Goal: Task Accomplishment & Management: Manage account settings

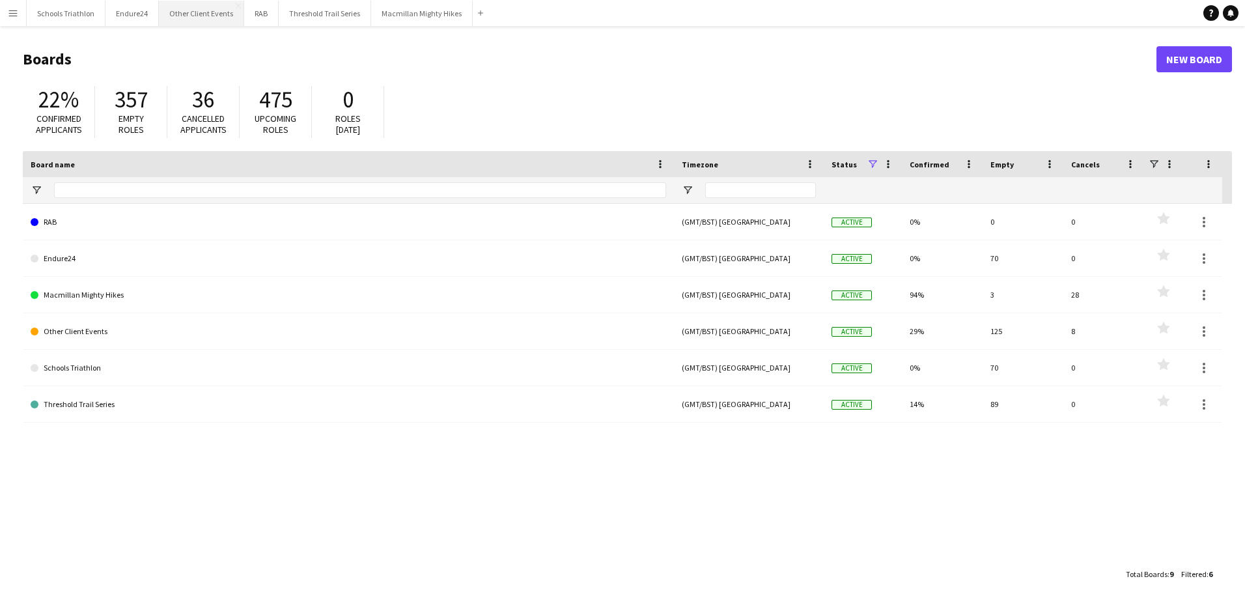
click at [215, 14] on button "Other Client Events Close" at bounding box center [201, 13] width 85 height 25
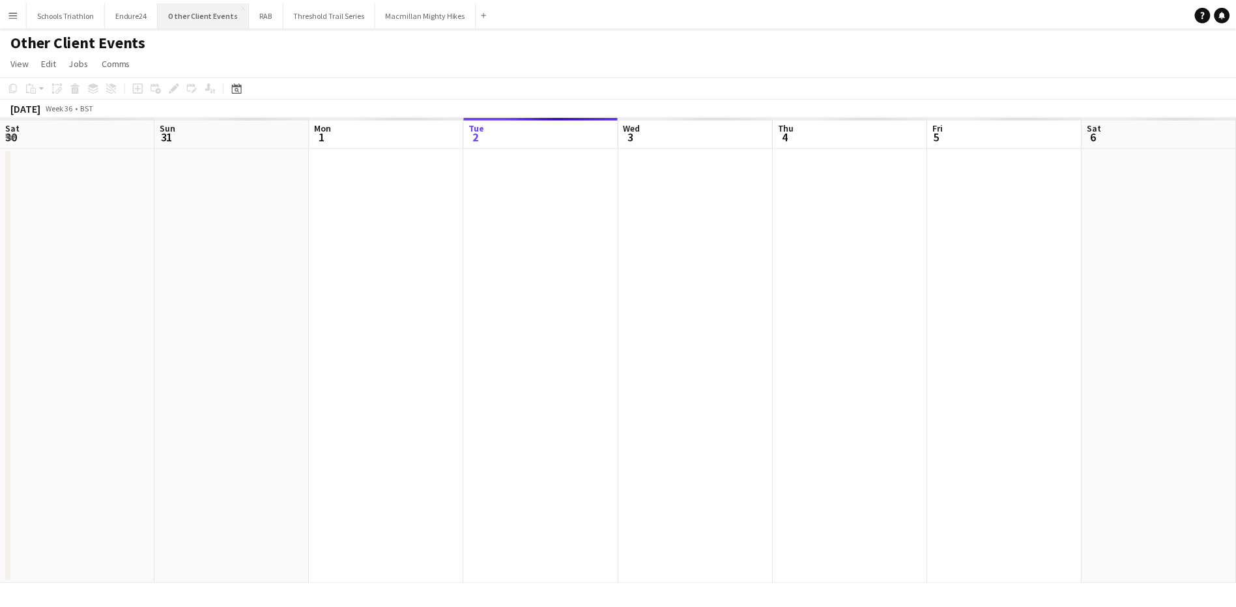
scroll to position [0, 311]
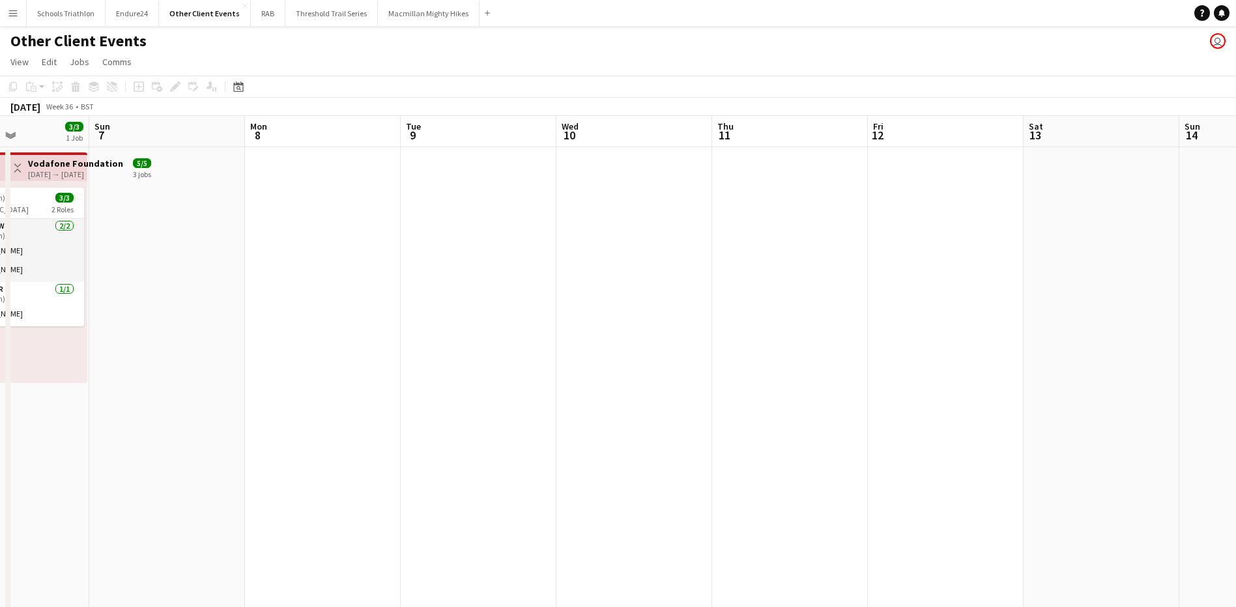
drag, startPoint x: 1091, startPoint y: 327, endPoint x: 373, endPoint y: 377, distance: 719.6
click at [373, 377] on app-calendar-viewport "Wed 3 Thu 4 14/15 2 Jobs Fri 5 14/15 2 Jobs Sat 6 3/3 1 Job Sun 7 Mon 8 Tue 9 W…" at bounding box center [618, 610] width 1236 height 988
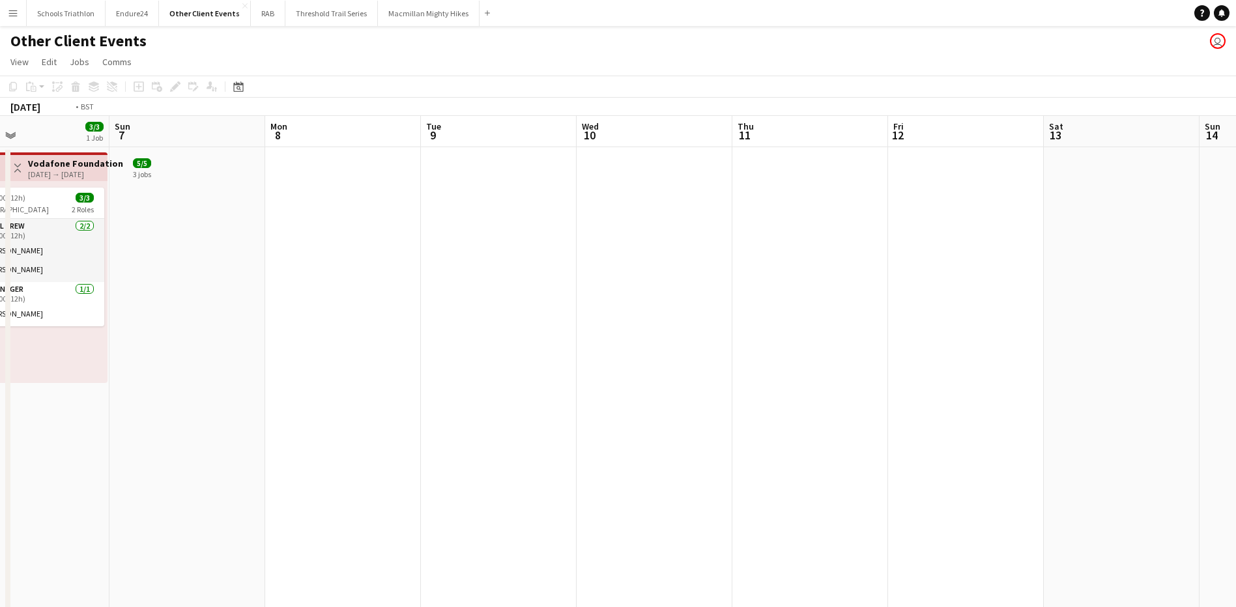
drag, startPoint x: 512, startPoint y: 405, endPoint x: 262, endPoint y: 403, distance: 250.2
click at [227, 406] on app-calendar-viewport "Wed 3 Thu 4 14/15 2 Jobs Fri 5 14/15 2 Jobs Sat 6 3/3 1 Job Sun 7 Mon 8 Tue 9 W…" at bounding box center [618, 610] width 1236 height 988
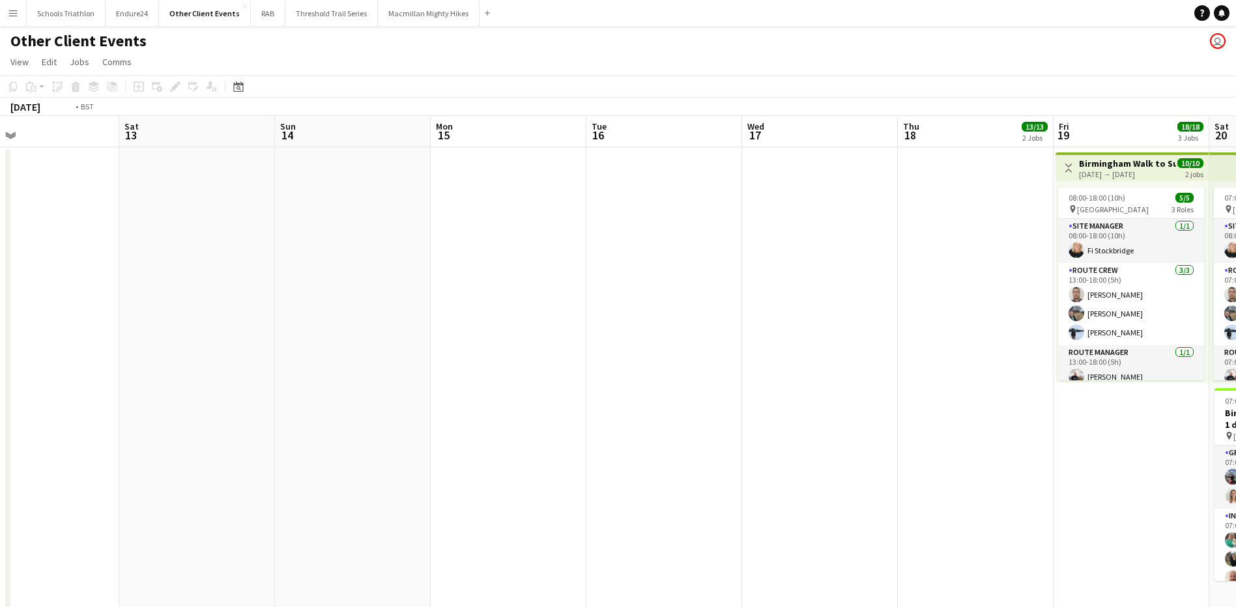
drag, startPoint x: 630, startPoint y: 382, endPoint x: 139, endPoint y: 419, distance: 491.9
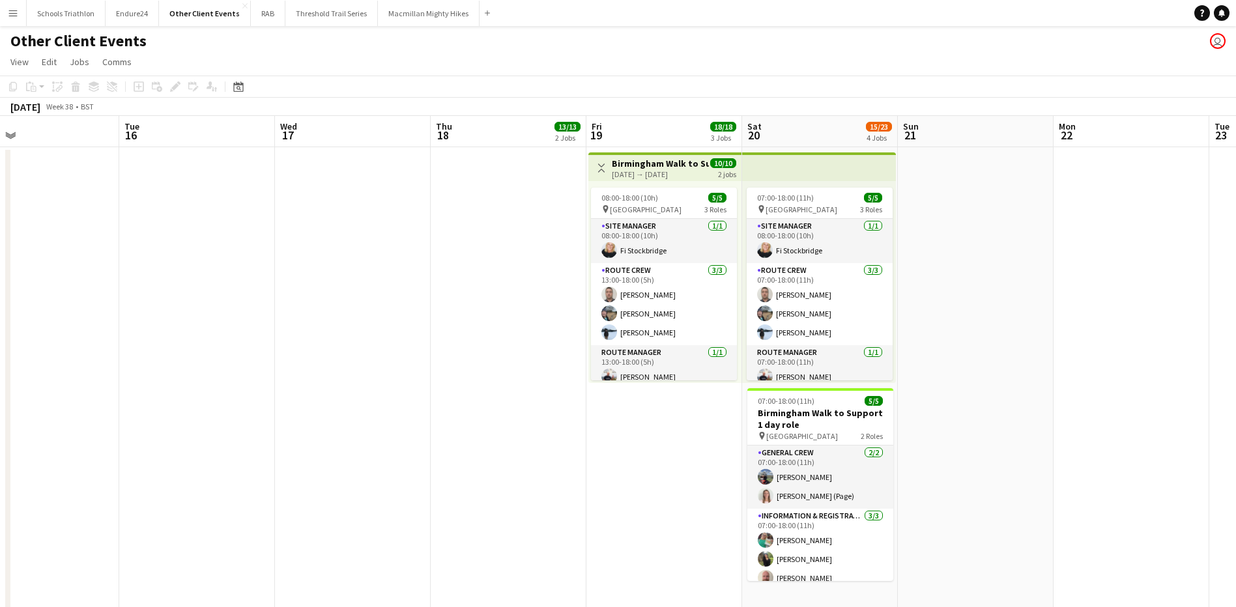
scroll to position [0, 517]
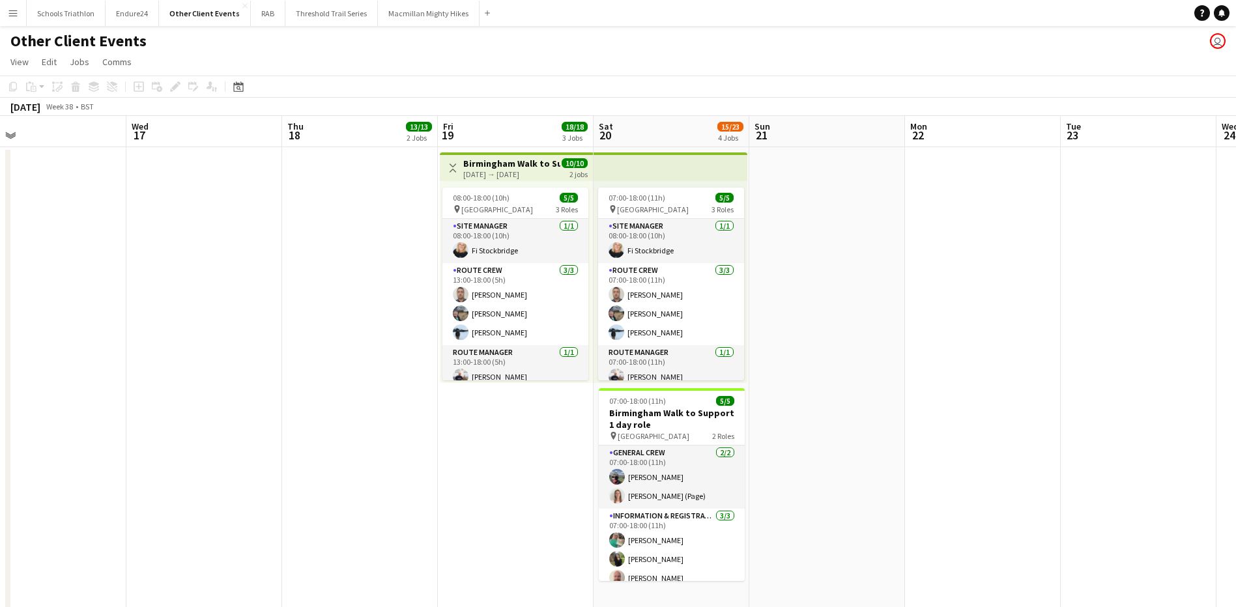
drag, startPoint x: 410, startPoint y: 377, endPoint x: 261, endPoint y: 380, distance: 149.2
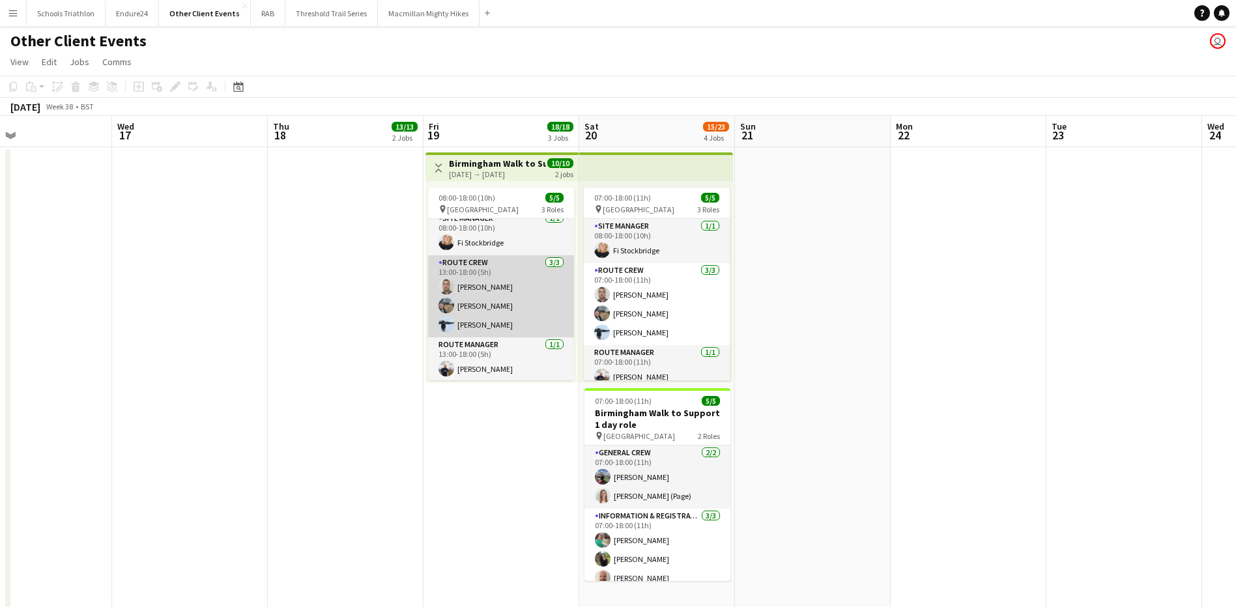
scroll to position [9, 0]
click at [521, 309] on app-card-role "Route Crew [DATE] 13:00-18:00 (5h) [PERSON_NAME] [PERSON_NAME] [PERSON_NAME]" at bounding box center [501, 295] width 146 height 82
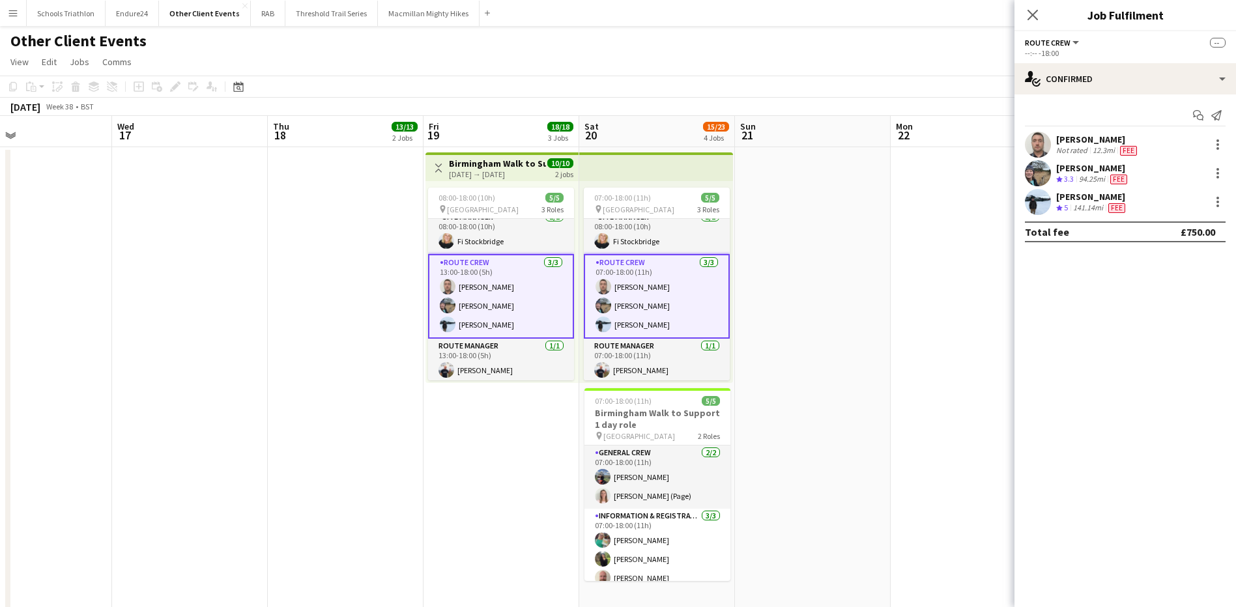
click at [1141, 168] on div "[PERSON_NAME] Crew rating 3.3 94.25mi Fee" at bounding box center [1124, 173] width 221 height 26
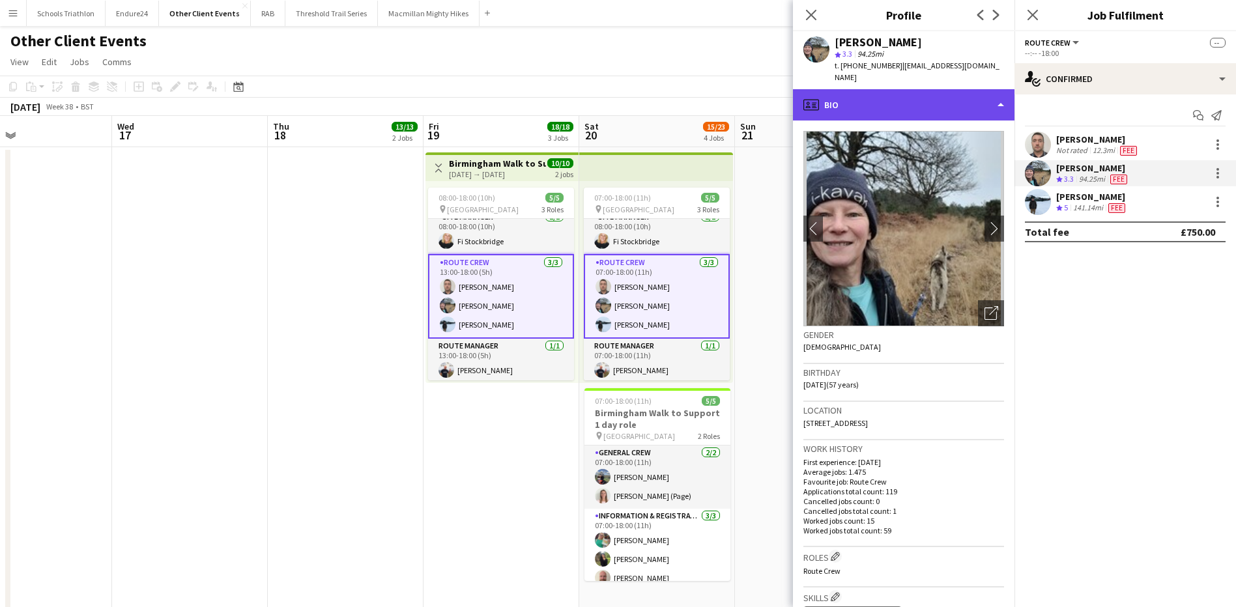
click at [911, 90] on div "profile Bio" at bounding box center [903, 104] width 221 height 31
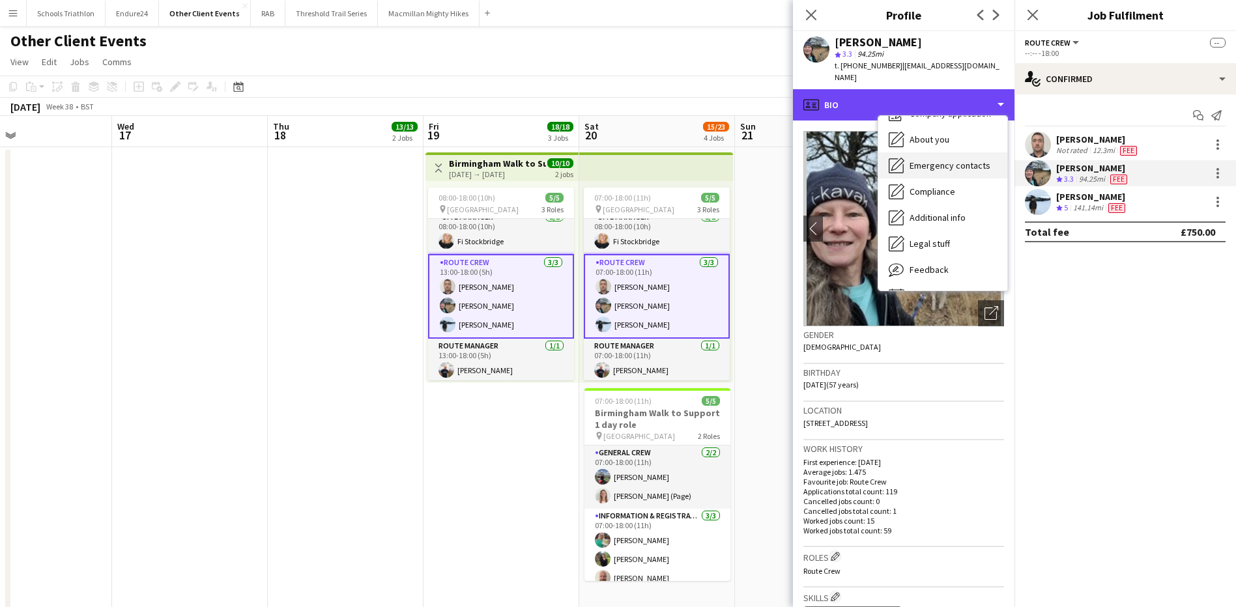
scroll to position [70, 0]
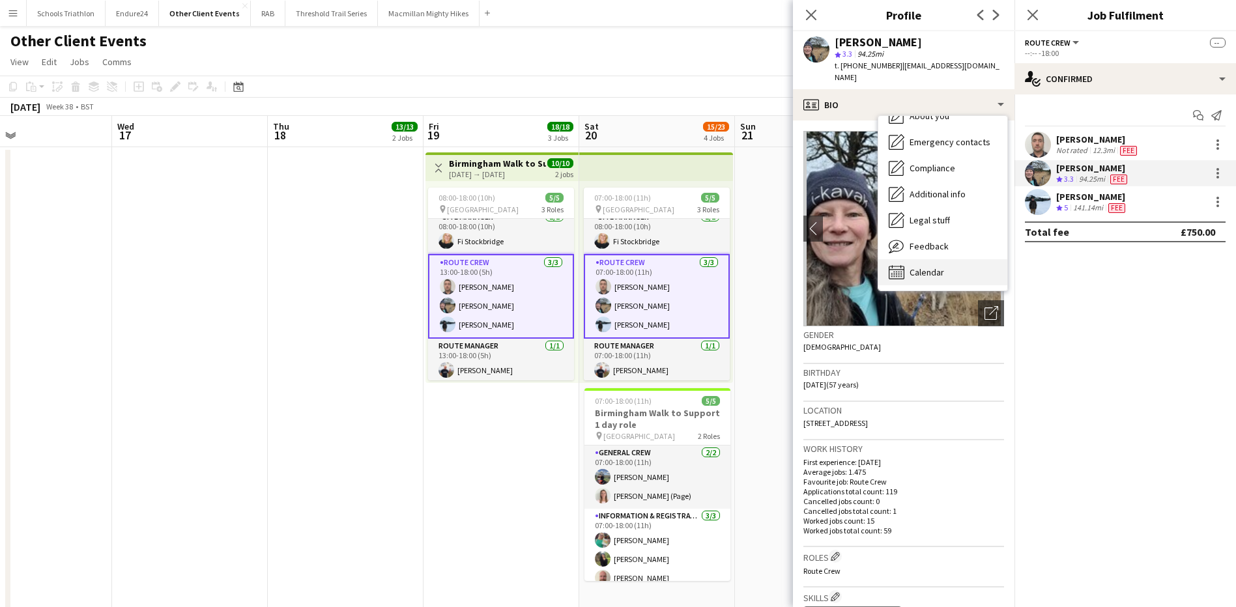
click at [926, 266] on span "Calendar" at bounding box center [926, 272] width 35 height 12
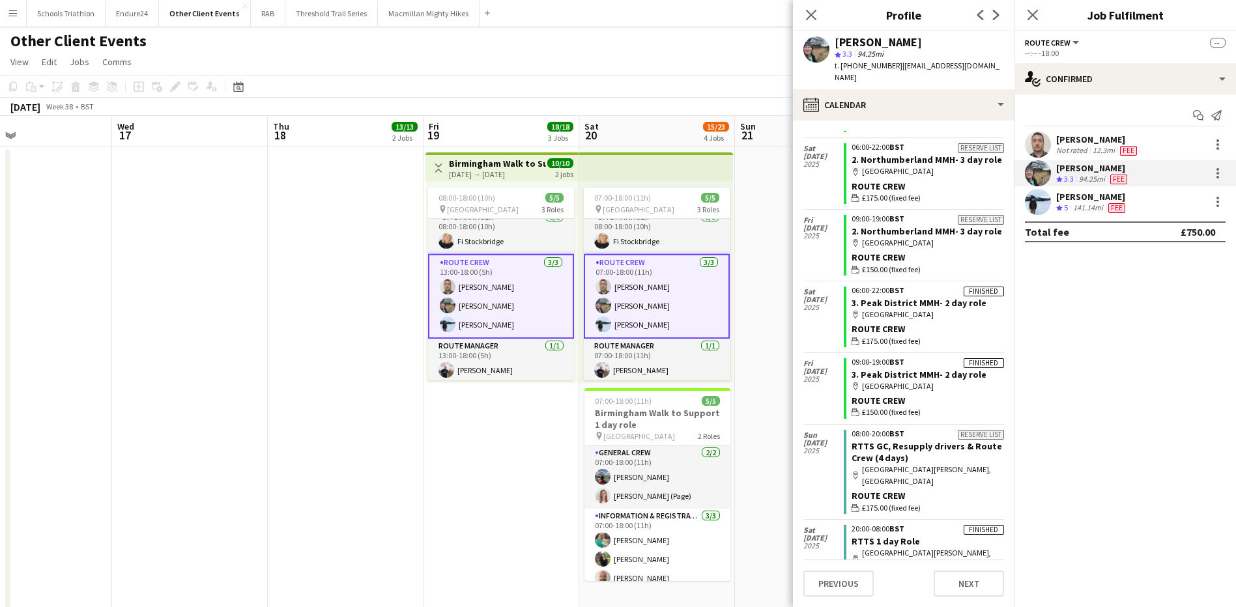
scroll to position [326, 0]
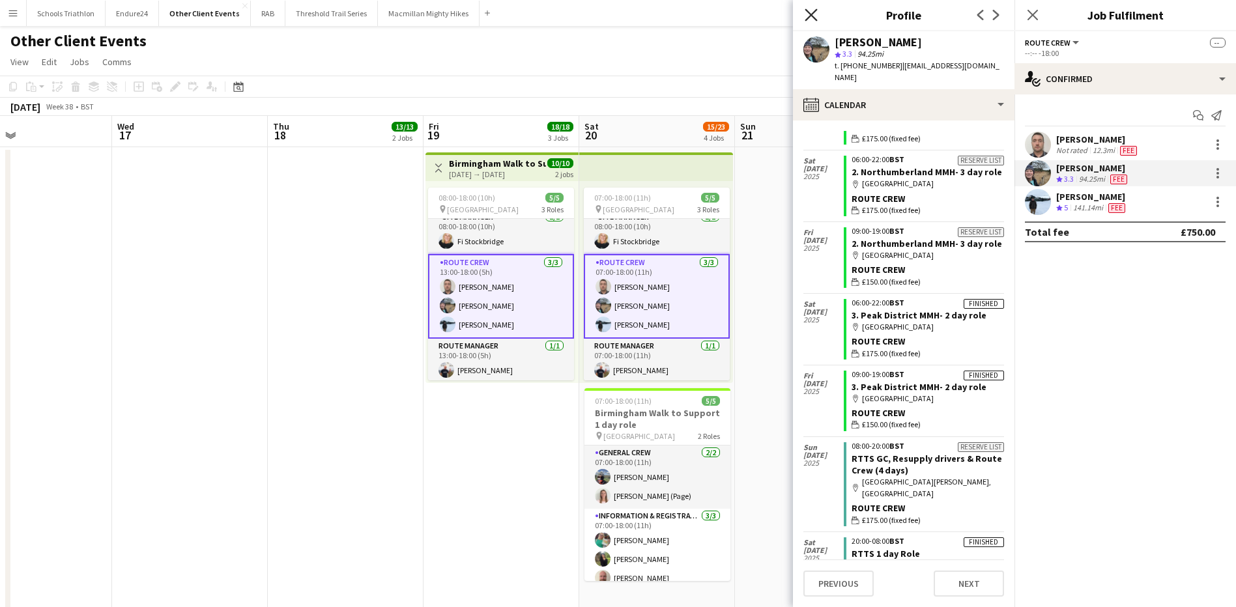
click at [809, 12] on icon "Close pop-in" at bounding box center [810, 14] width 12 height 12
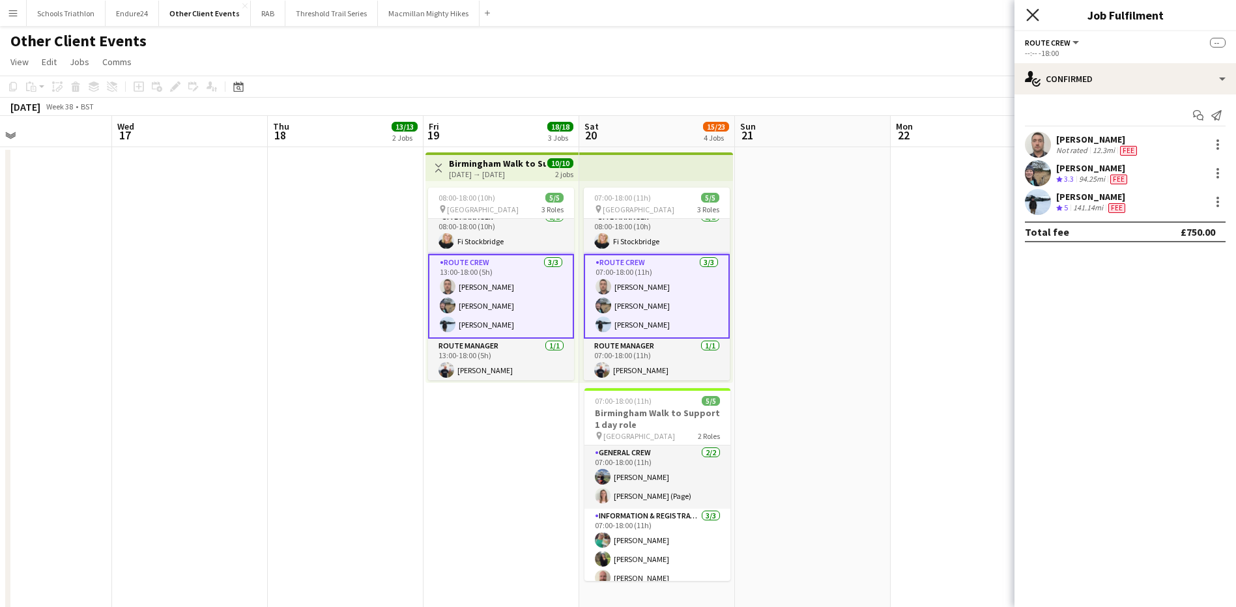
click at [1031, 21] on icon "Close pop-in" at bounding box center [1032, 14] width 12 height 12
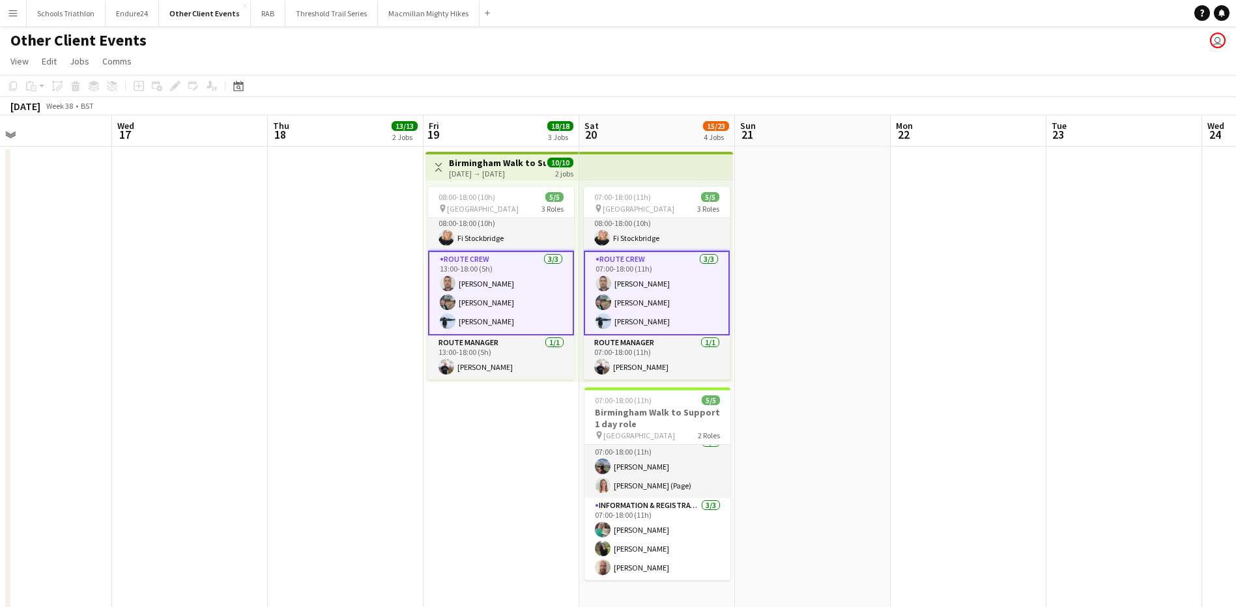
scroll to position [0, 0]
